Goal: Task Accomplishment & Management: Manage account settings

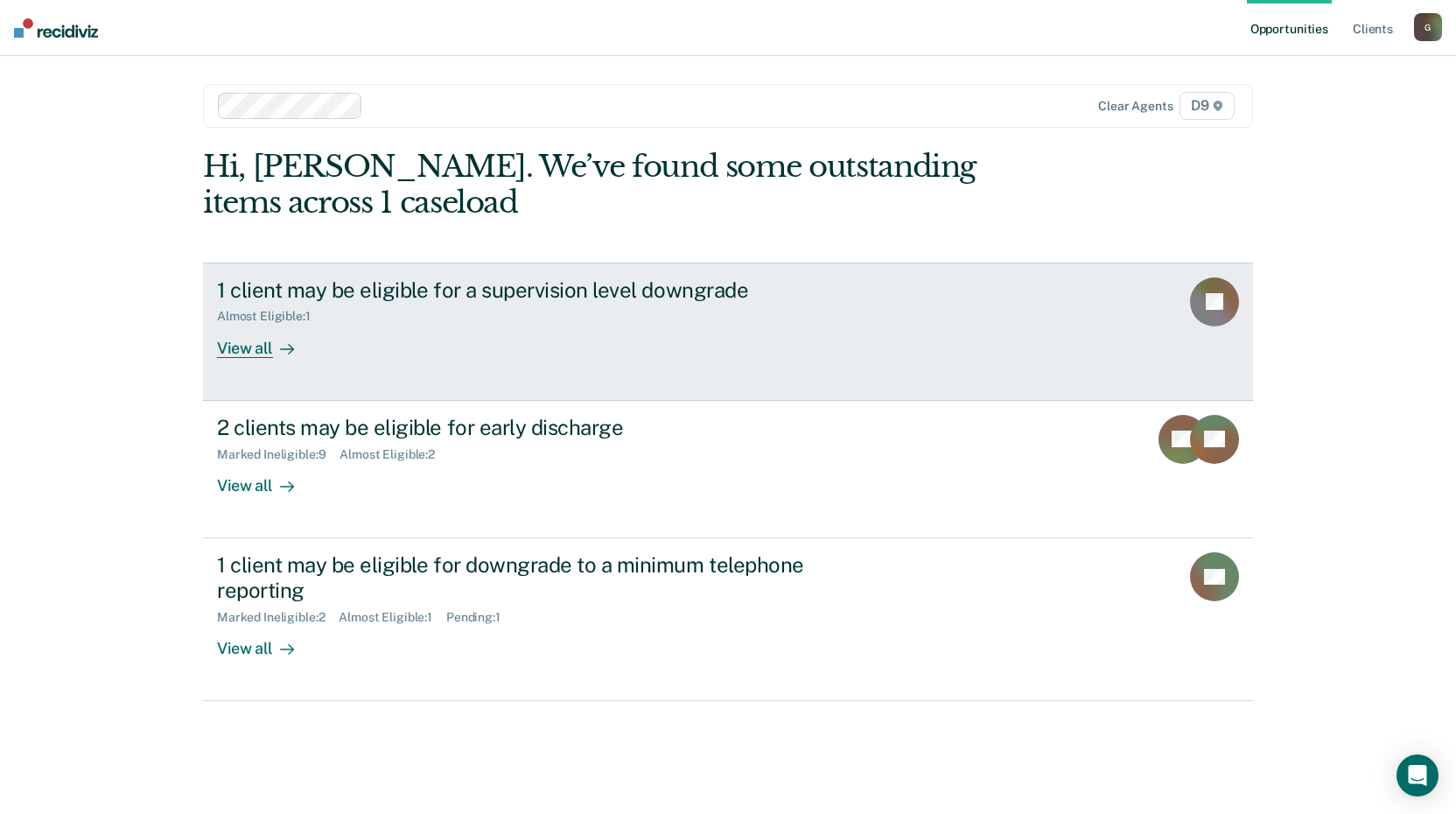
click at [579, 293] on div "1 client may be eligible for a supervision level downgrade" at bounding box center [523, 290] width 614 height 25
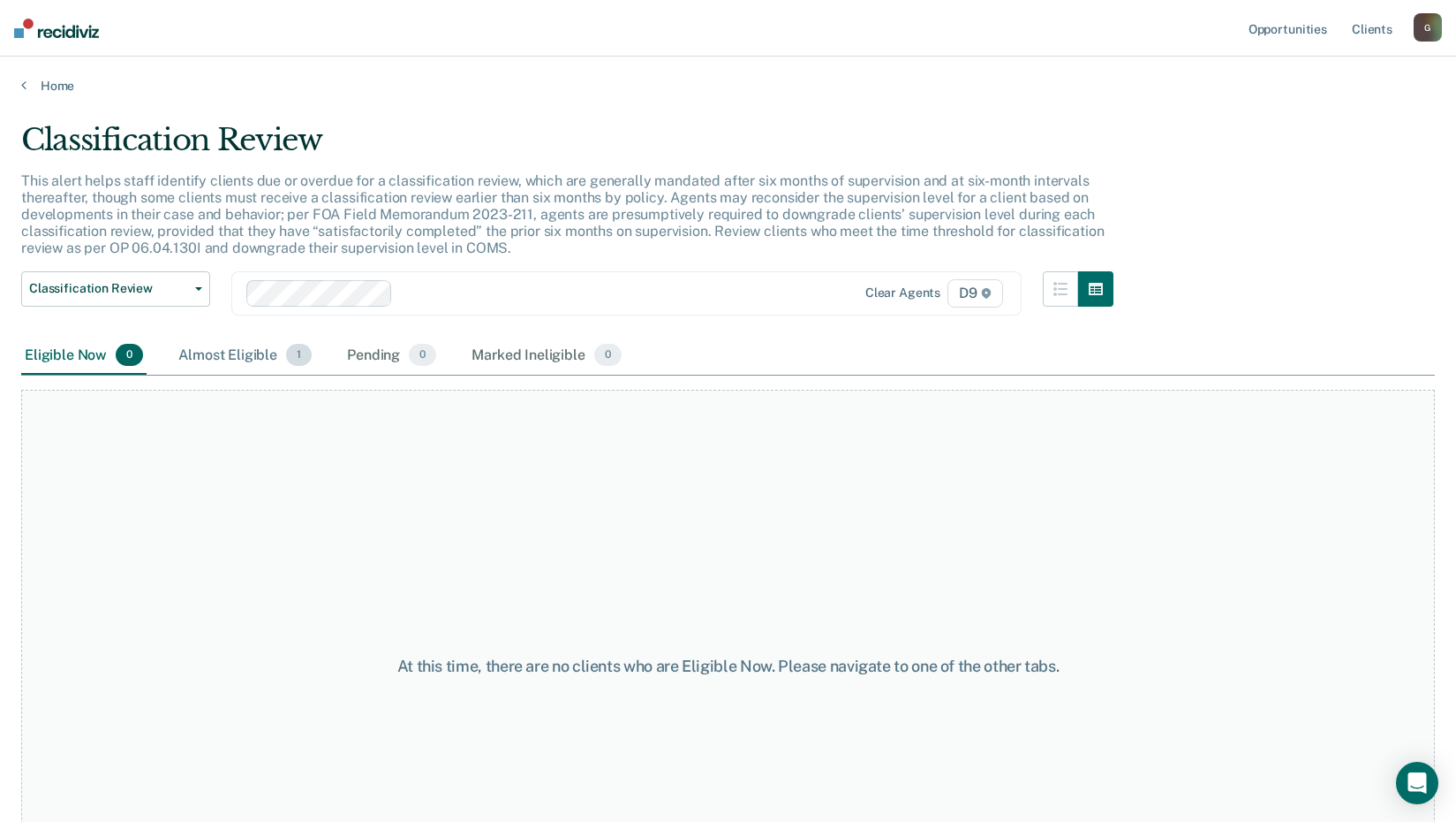
click at [279, 348] on div "Almost Eligible 1" at bounding box center [245, 356] width 141 height 39
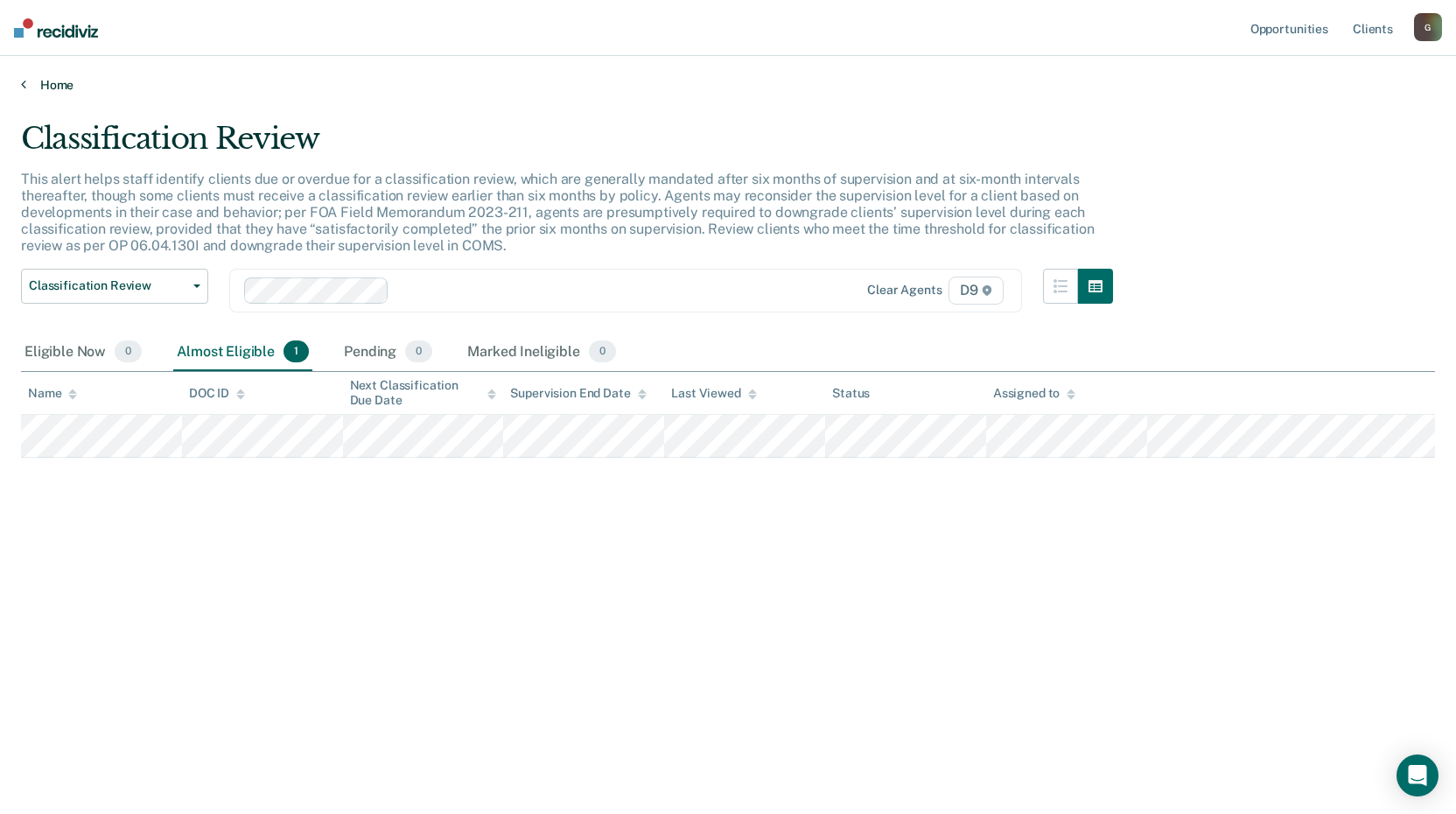
click at [21, 80] on icon at bounding box center [24, 83] width 6 height 14
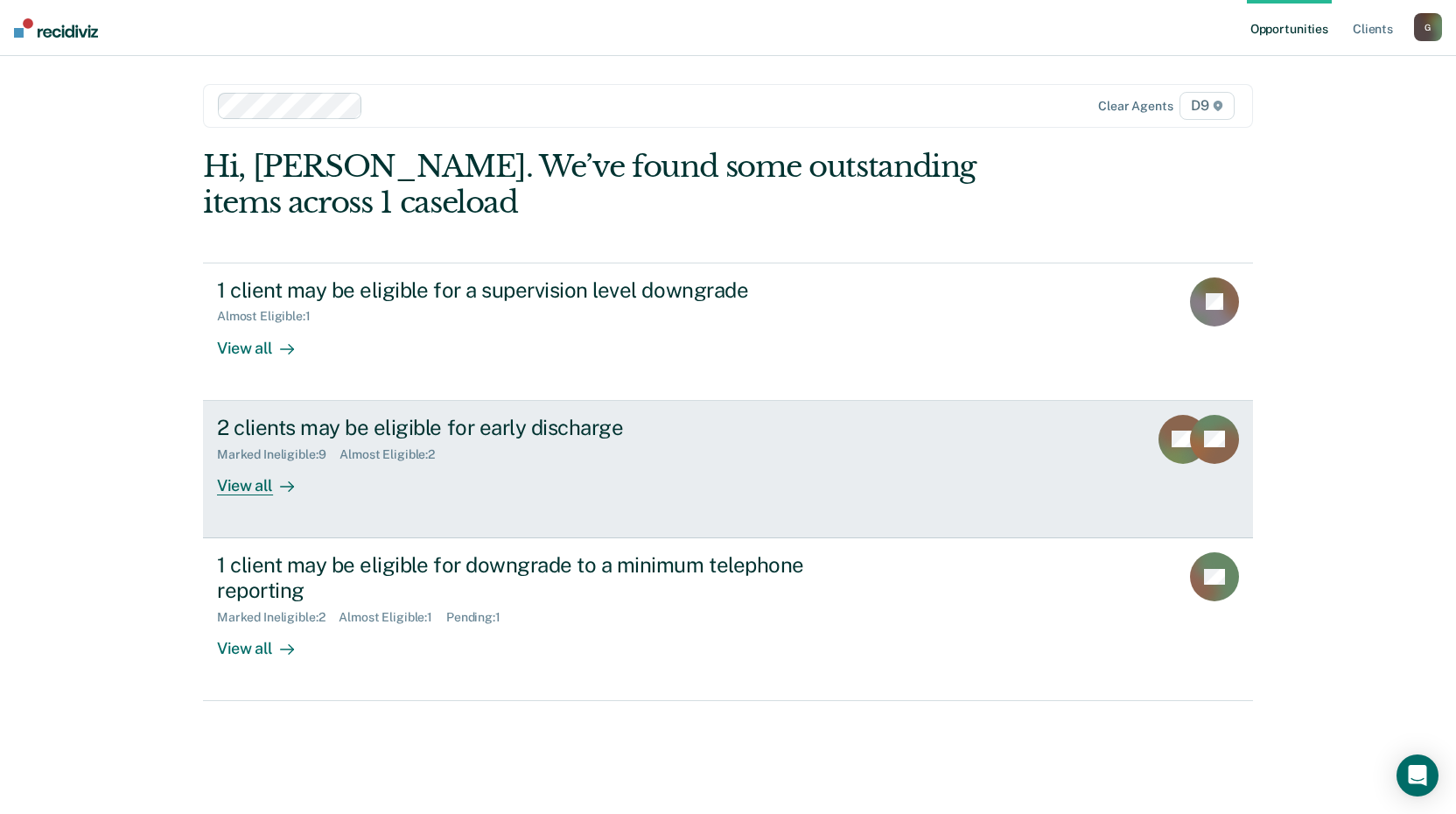
click at [291, 417] on div "2 clients may be eligible for early discharge" at bounding box center [523, 426] width 614 height 25
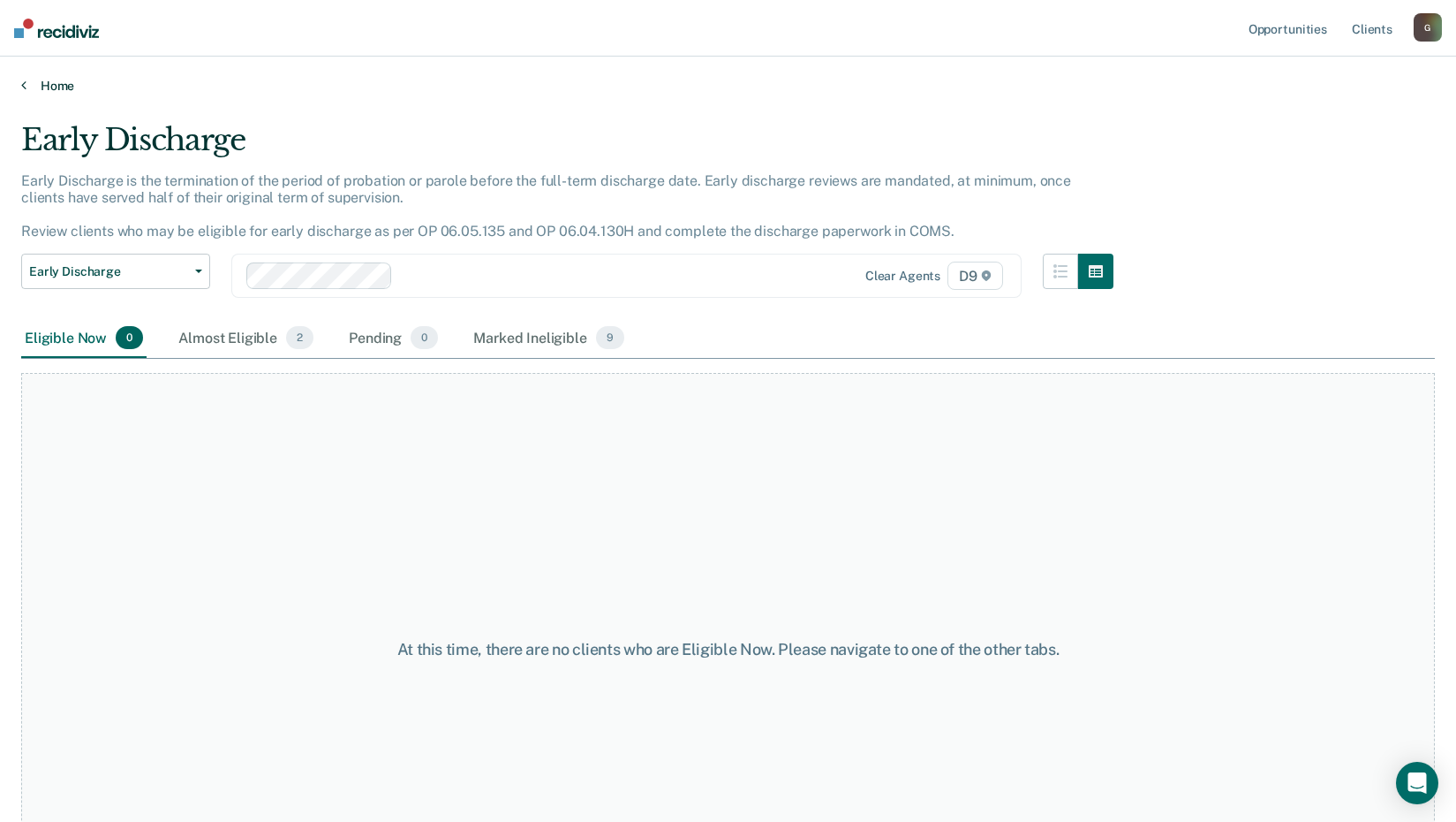
click at [61, 89] on link "Home" at bounding box center [728, 85] width 1414 height 16
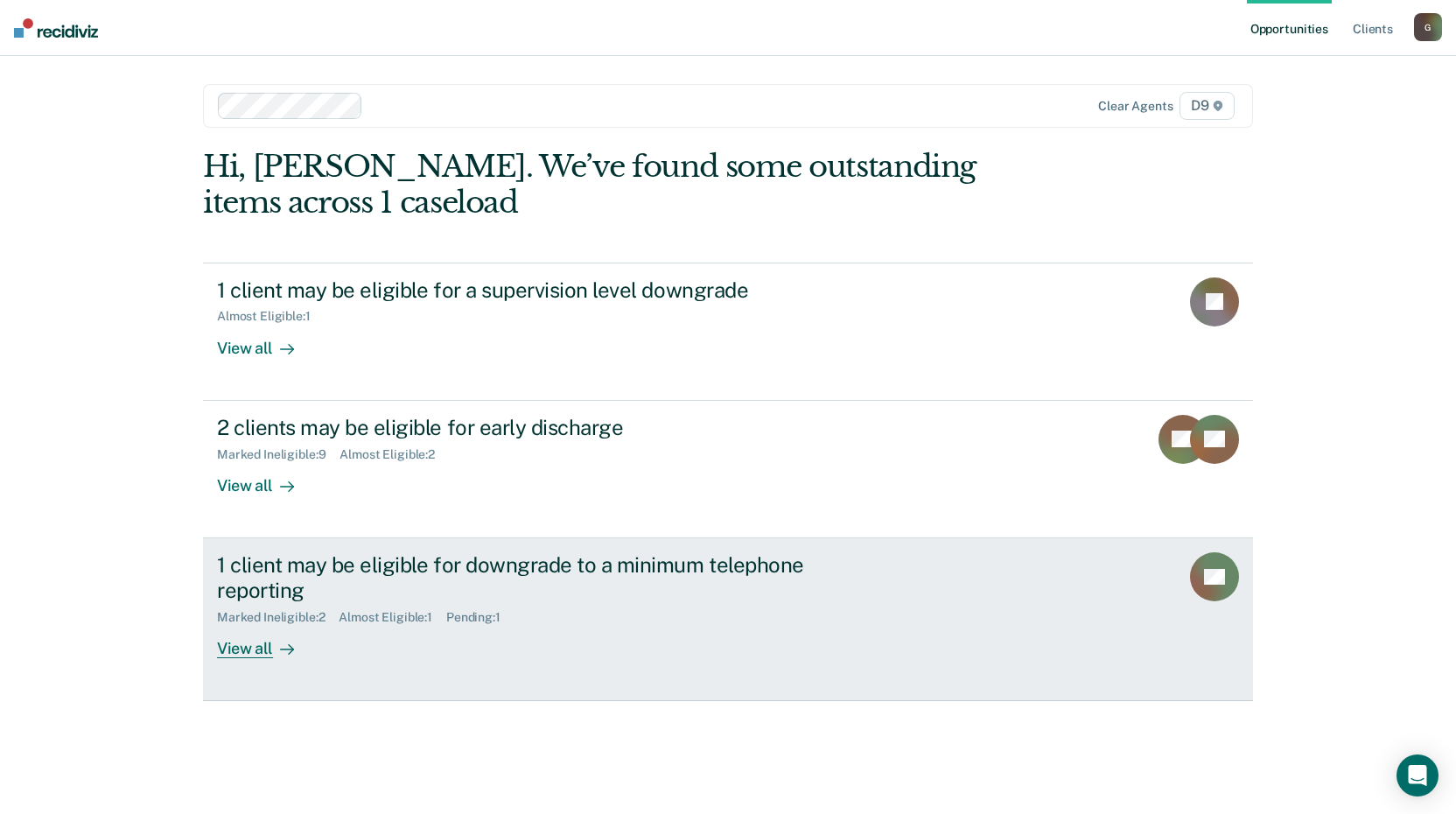
click at [254, 562] on div "1 client may be eligible for downgrade to a minimum telephone reporting" at bounding box center [523, 577] width 614 height 51
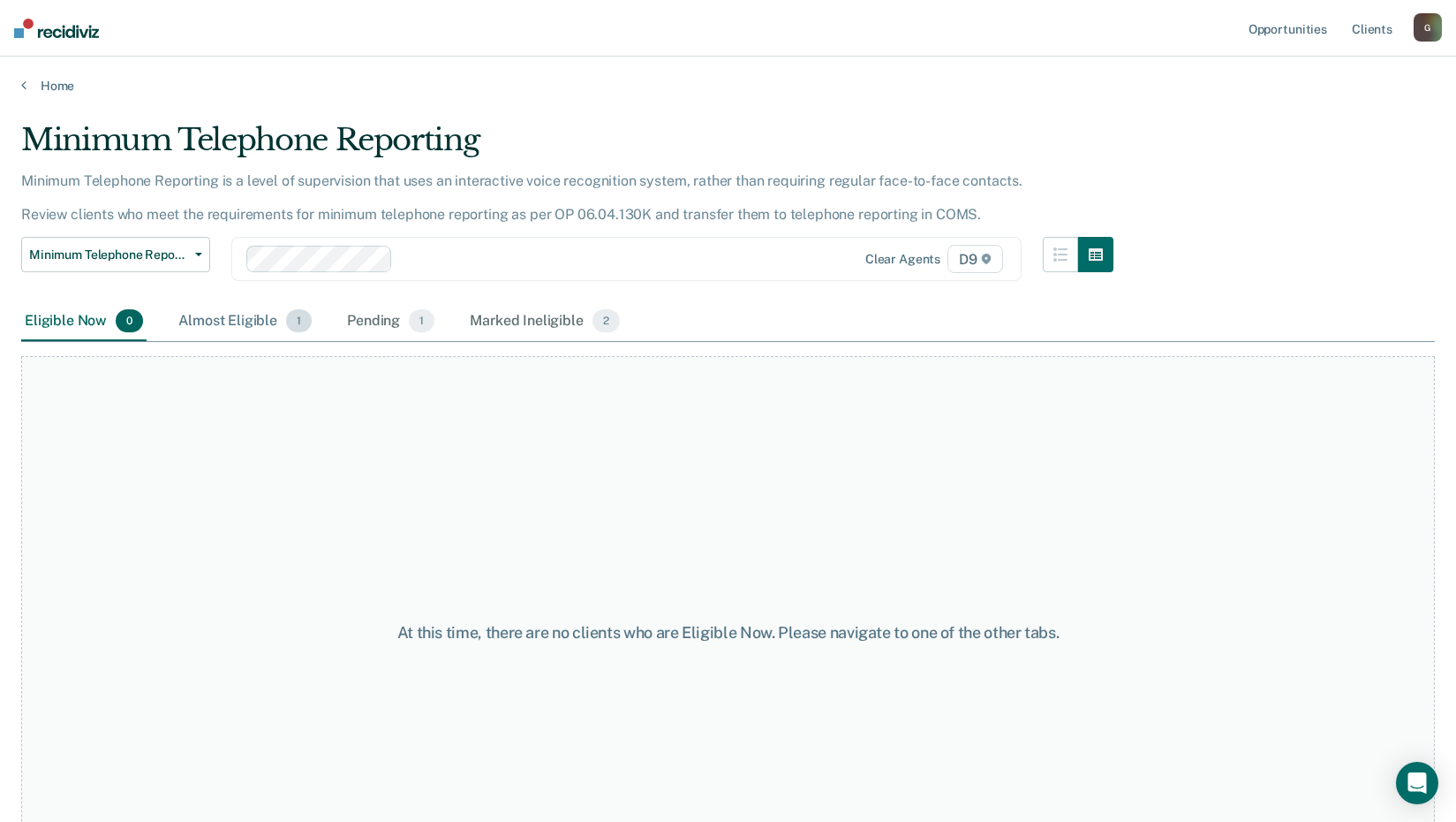
click at [296, 321] on span "1" at bounding box center [298, 321] width 25 height 23
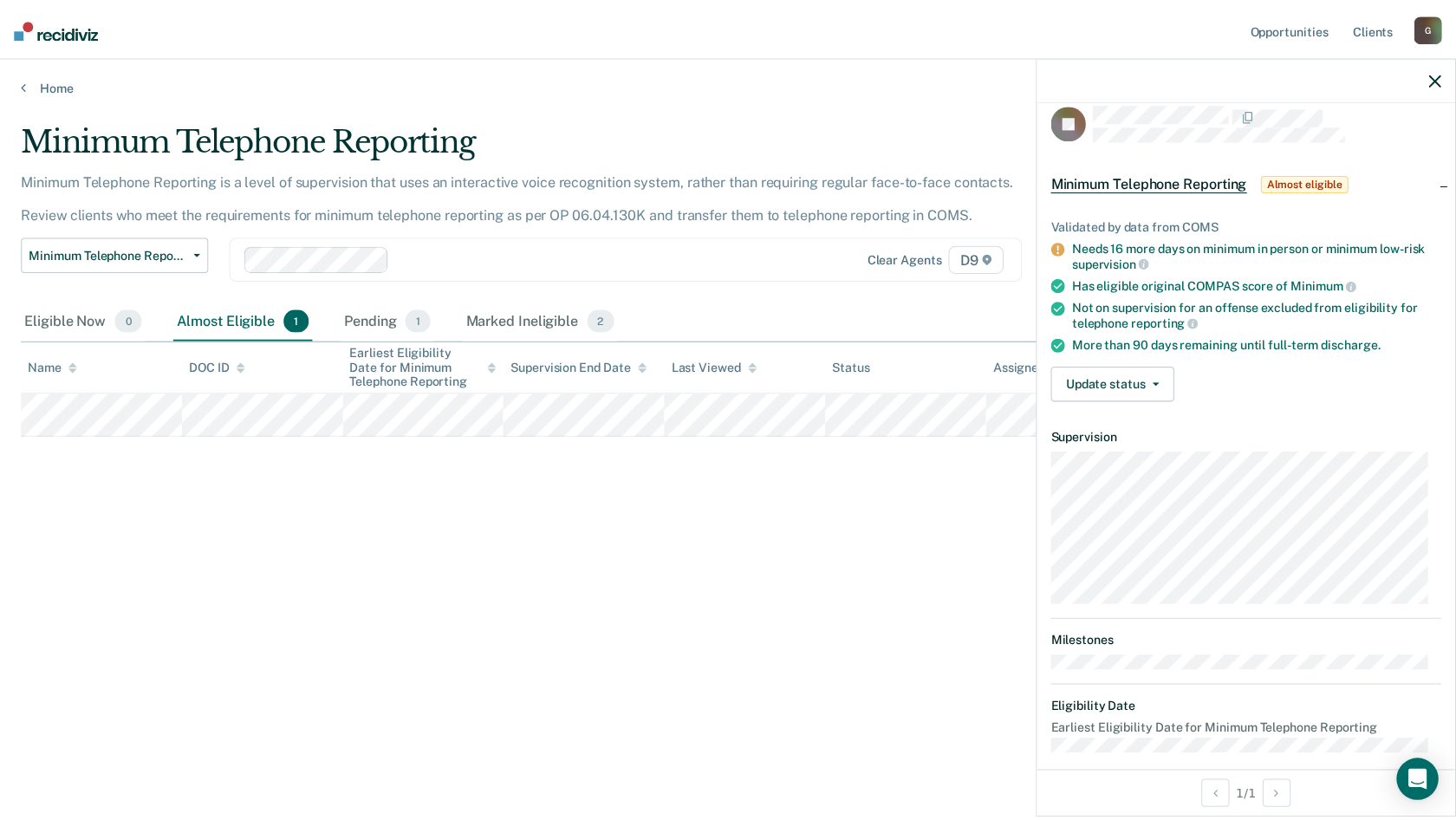
scroll to position [35, 0]
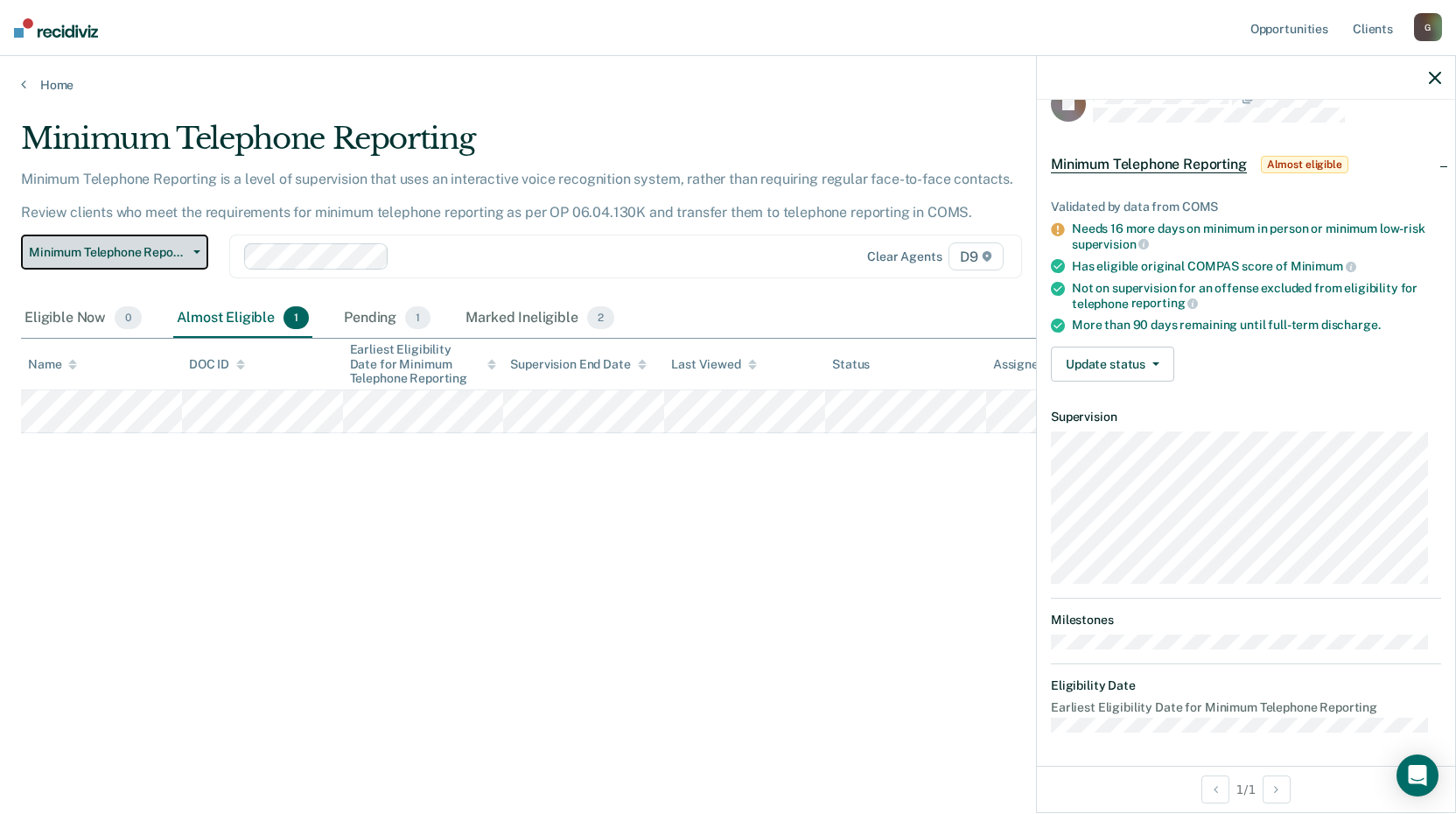
click at [113, 251] on span "Minimum Telephone Reporting" at bounding box center [107, 252] width 158 height 15
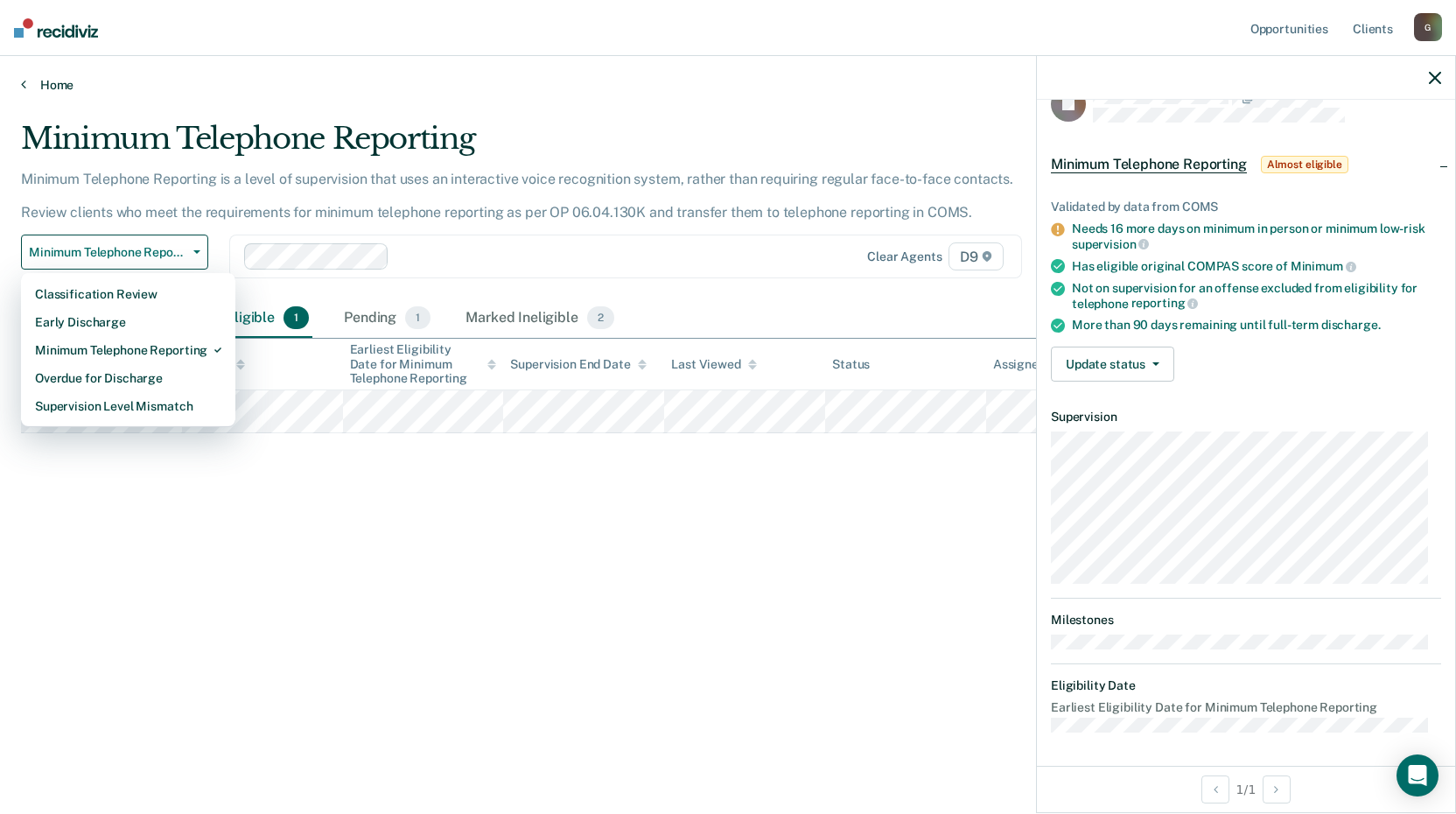
click at [46, 79] on link "Home" at bounding box center [728, 84] width 1414 height 16
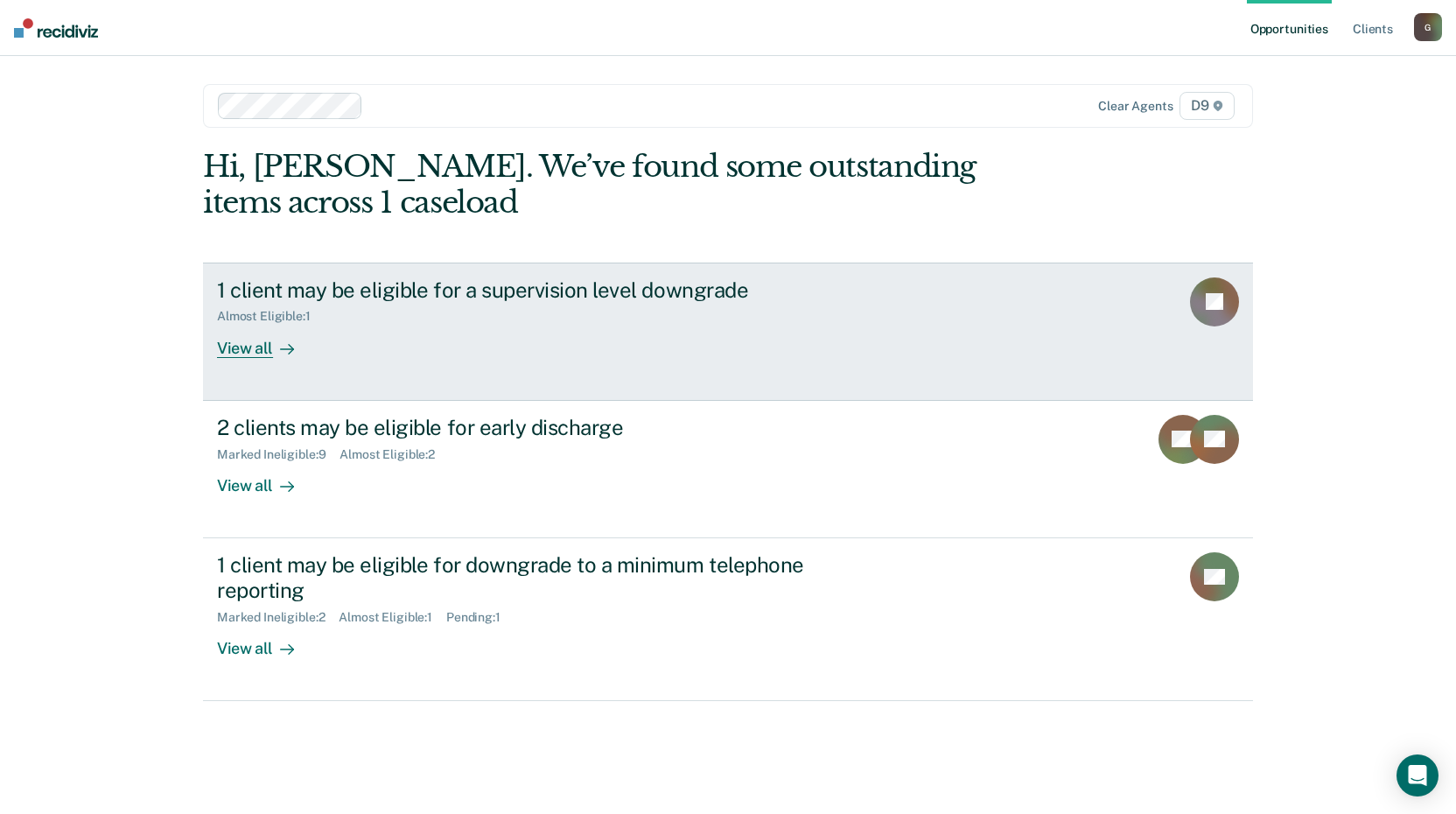
click at [320, 293] on div "1 client may be eligible for a supervision level downgrade" at bounding box center [523, 290] width 614 height 25
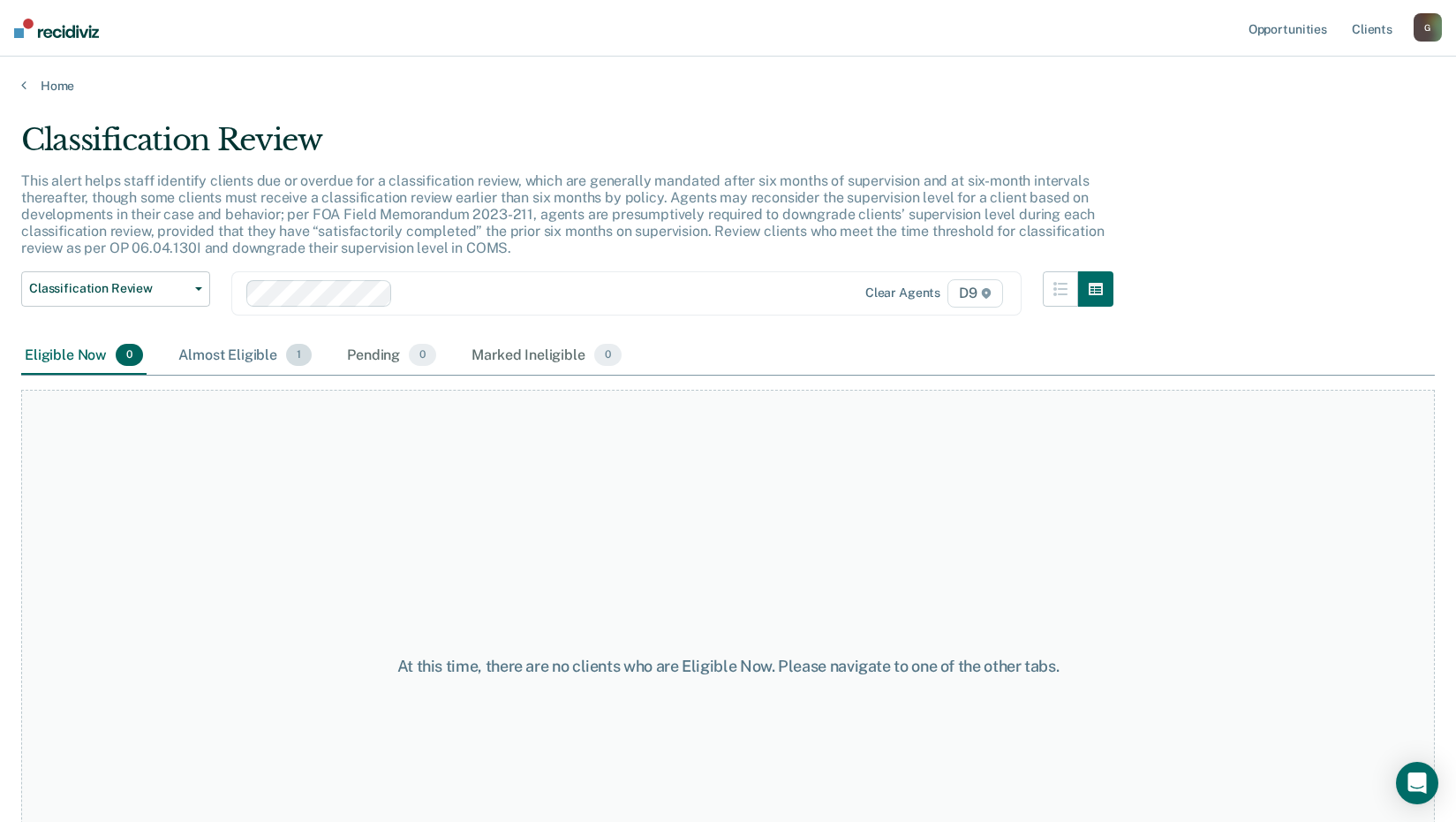
click at [239, 346] on div "Almost Eligible 1" at bounding box center [245, 356] width 141 height 39
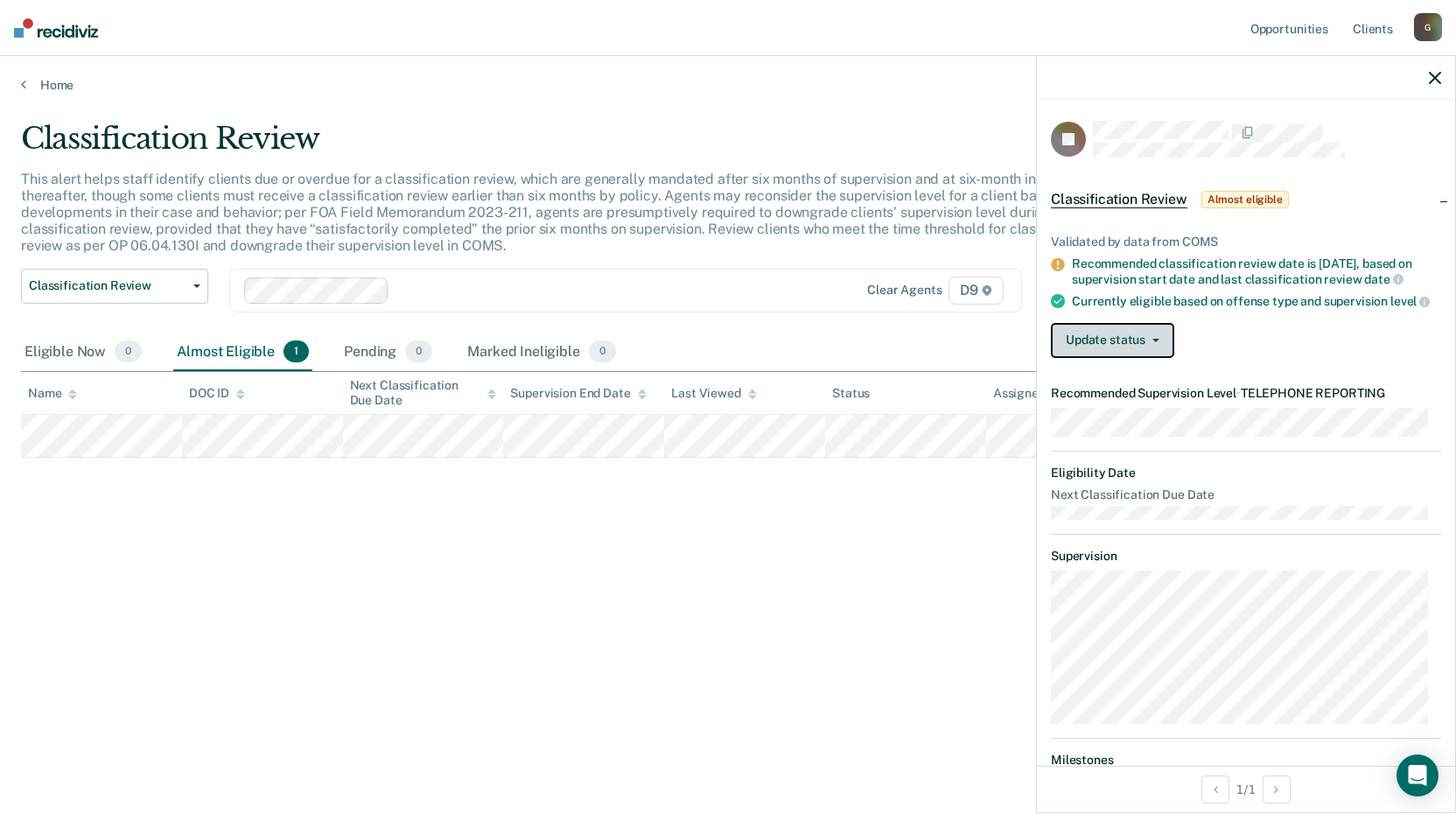
click at [1141, 351] on button "Update status" at bounding box center [1113, 341] width 124 height 35
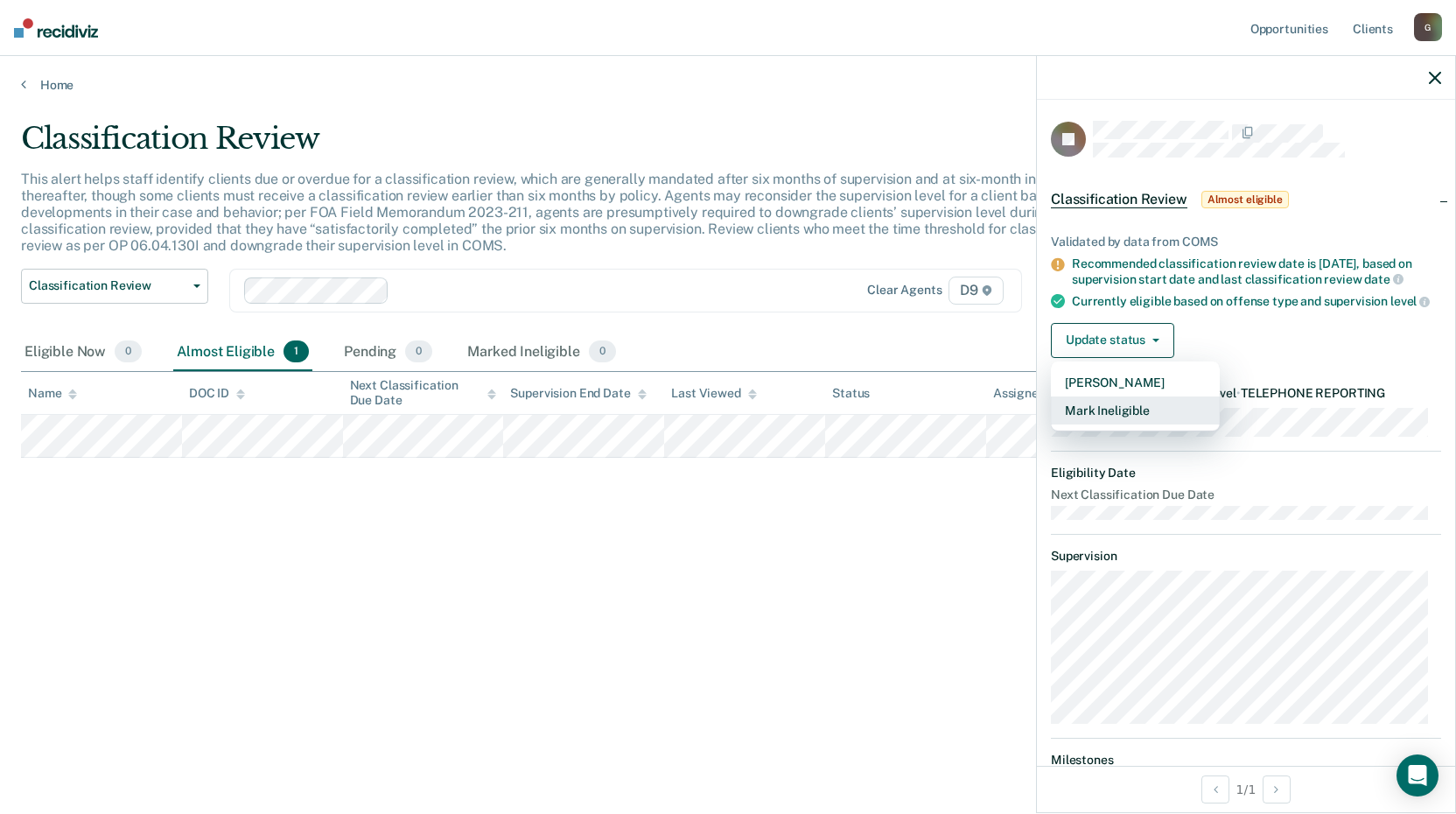
click at [1128, 425] on button "Mark Ineligible" at bounding box center [1136, 410] width 169 height 28
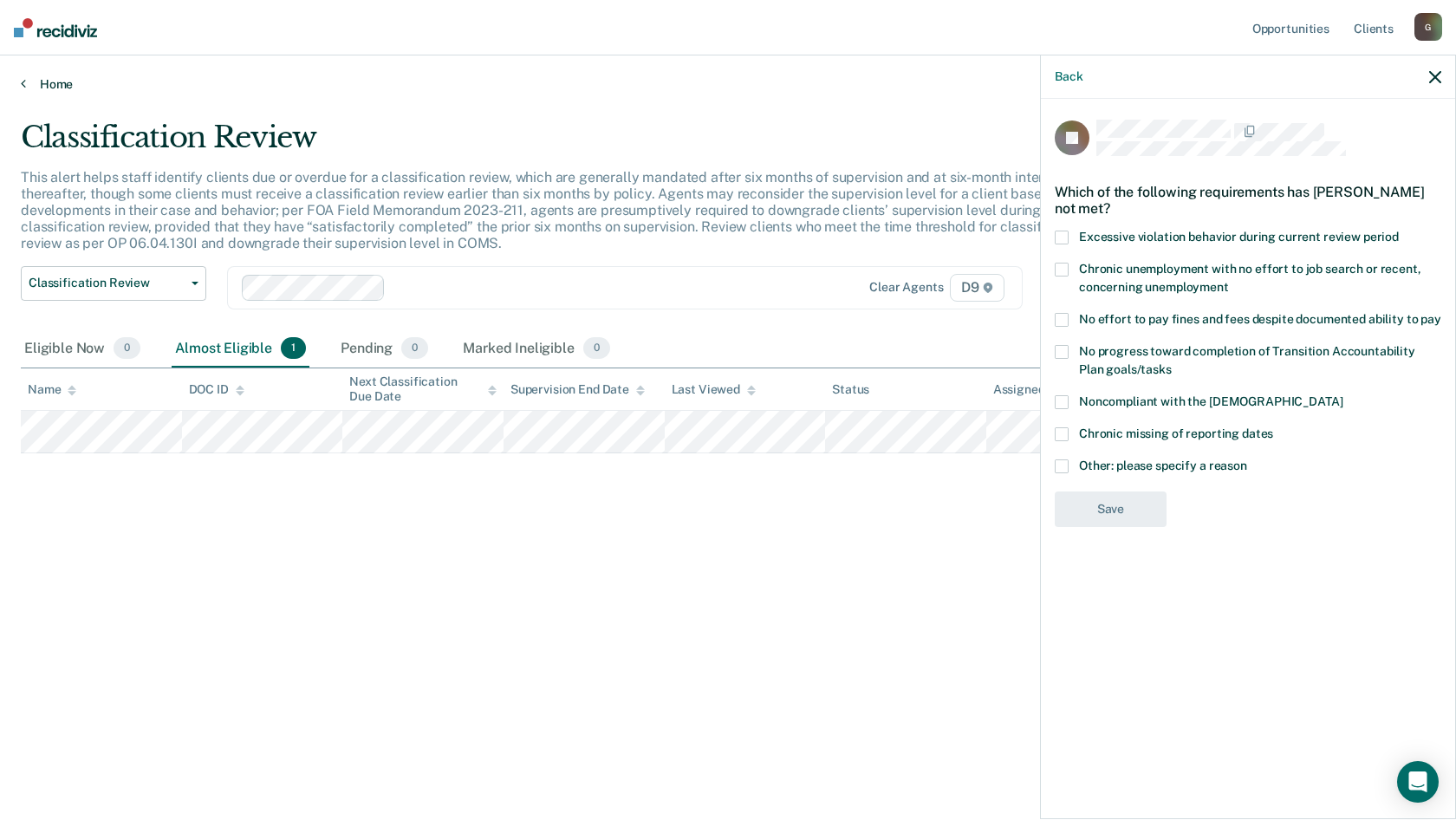
click at [23, 84] on icon at bounding box center [24, 82] width 5 height 14
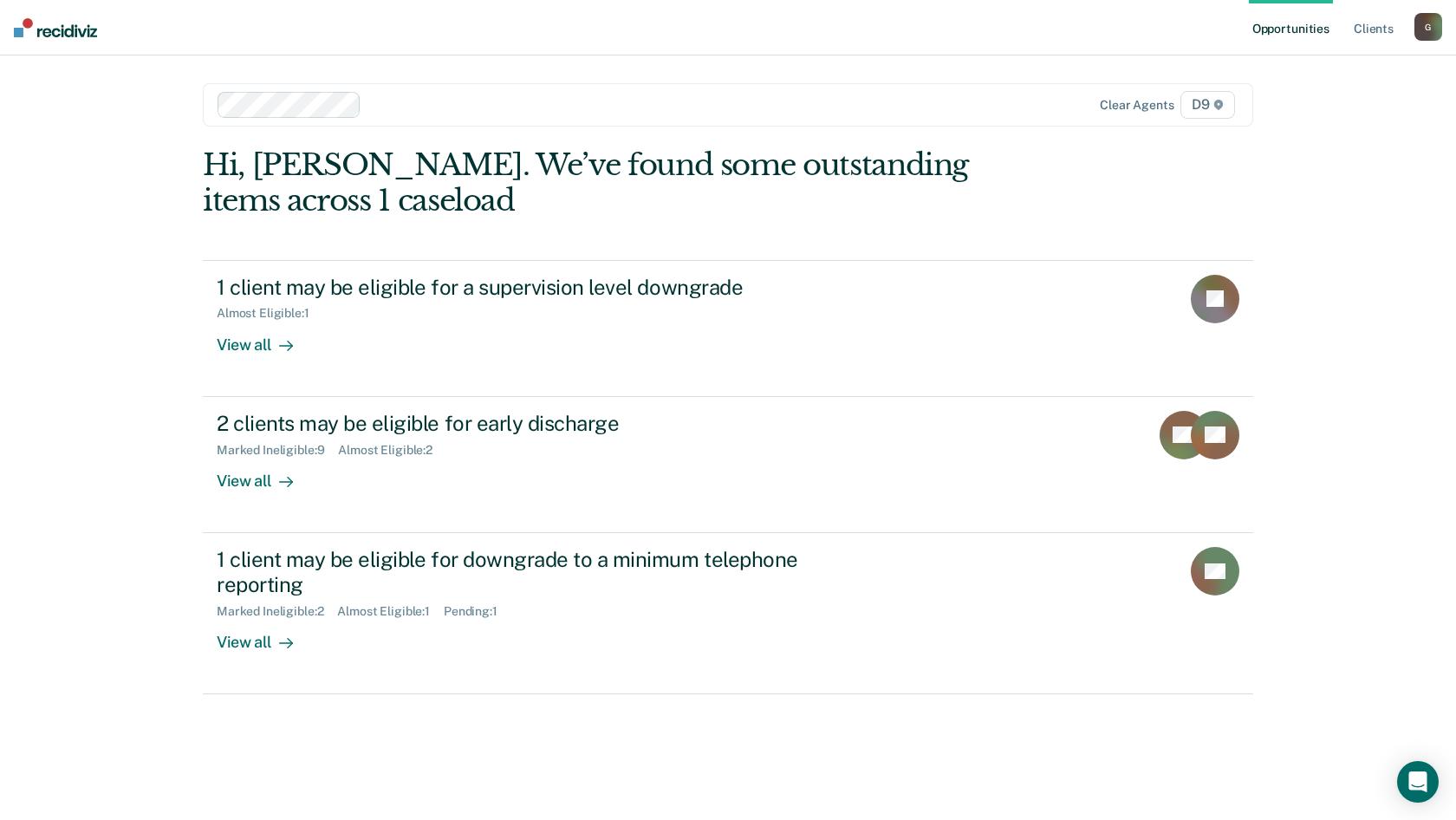
click at [1376, 342] on div "Opportunities Client s [EMAIL_ADDRESS][US_STATE][DOMAIN_NAME] G Profile How it …" at bounding box center [728, 410] width 1456 height 820
click at [1427, 19] on div "G" at bounding box center [1428, 27] width 27 height 27
click at [1327, 114] on link "Log Out" at bounding box center [1358, 114] width 140 height 15
